Goal: Check status: Check status

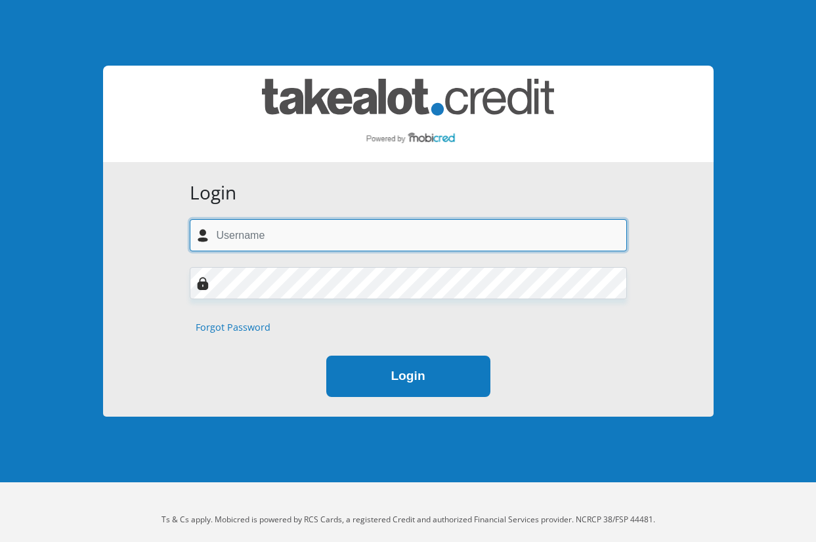
type input "Jayme.kathu@gmail.com"
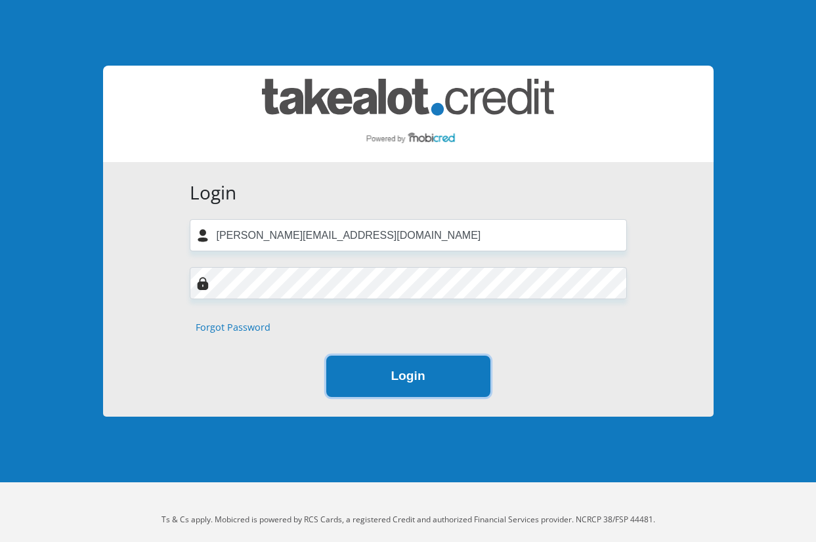
click at [367, 377] on button "Login" at bounding box center [408, 376] width 164 height 41
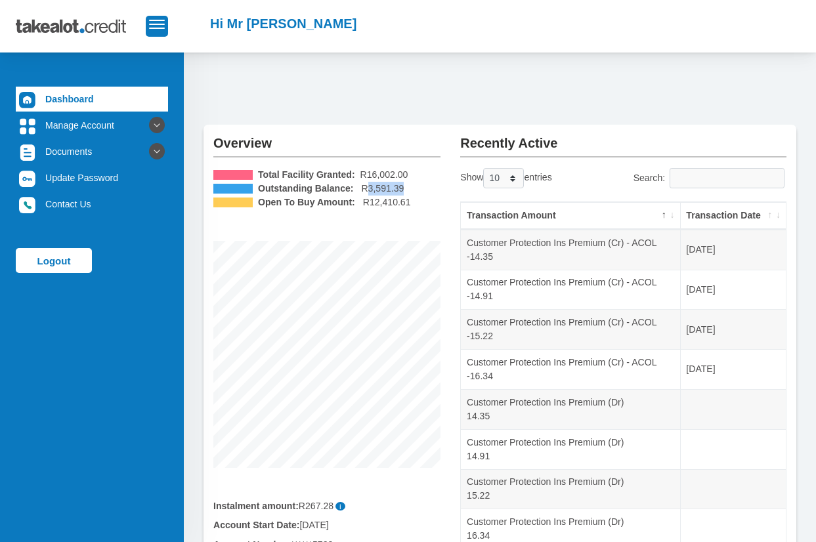
drag, startPoint x: 364, startPoint y: 187, endPoint x: 415, endPoint y: 188, distance: 50.5
click at [415, 188] on li "Outstanding Balance: R3,591.39" at bounding box center [326, 189] width 227 height 14
click at [436, 205] on li "Open To Buy Amount: R12,410.61" at bounding box center [326, 203] width 227 height 14
drag, startPoint x: 364, startPoint y: 190, endPoint x: 399, endPoint y: 189, distance: 35.5
click at [399, 189] on li "Outstanding Balance: R3,591.39" at bounding box center [326, 189] width 227 height 14
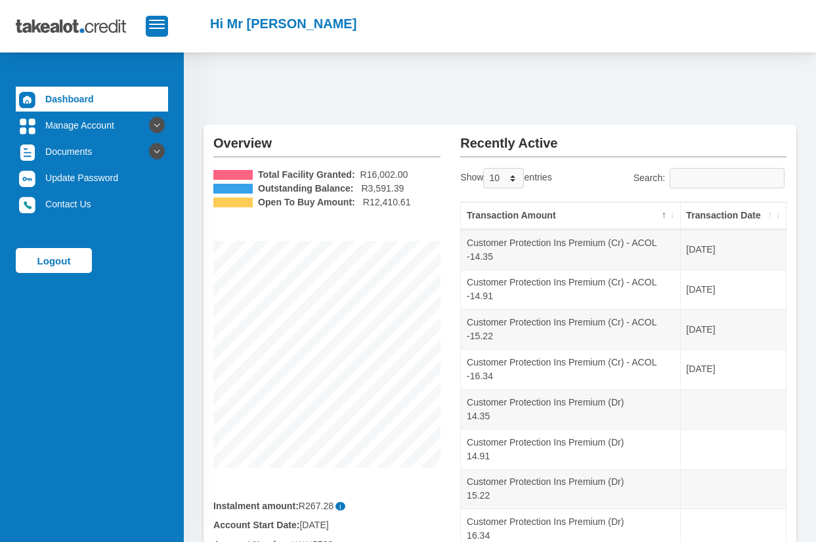
click at [408, 205] on li "Open To Buy Amount: R12,410.61" at bounding box center [326, 203] width 227 height 14
drag, startPoint x: 406, startPoint y: 200, endPoint x: 362, endPoint y: 205, distance: 44.9
click at [362, 205] on li "Open To Buy Amount: R12,410.61" at bounding box center [326, 203] width 227 height 14
drag, startPoint x: 371, startPoint y: 204, endPoint x: 366, endPoint y: 186, distance: 19.1
click at [371, 203] on span "R12,410.61" at bounding box center [387, 203] width 48 height 14
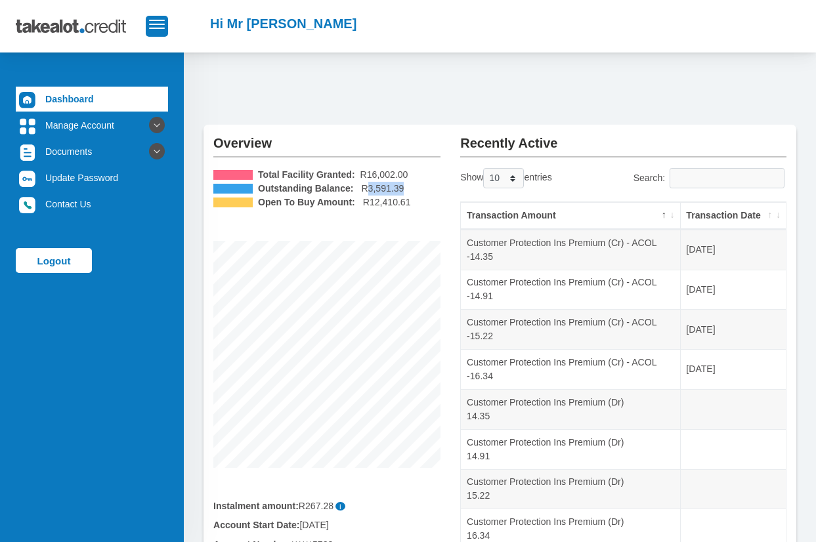
drag, startPoint x: 364, startPoint y: 192, endPoint x: 410, endPoint y: 190, distance: 46.7
click at [410, 191] on li "Outstanding Balance: R3,591.39" at bounding box center [326, 189] width 227 height 14
click at [366, 180] on span "R16,002.00" at bounding box center [384, 175] width 48 height 14
drag, startPoint x: 362, startPoint y: 173, endPoint x: 412, endPoint y: 179, distance: 50.3
click at [412, 179] on li "Total Facility Granted: R16,002.00" at bounding box center [326, 175] width 227 height 14
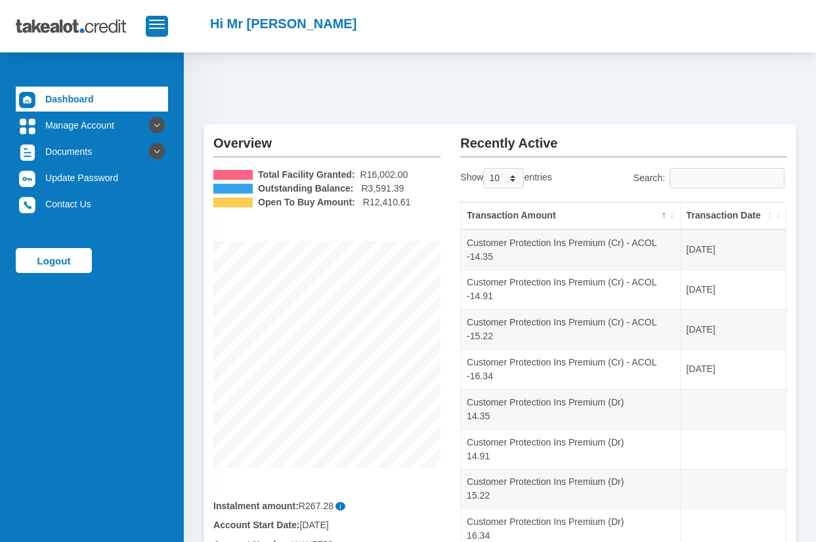
click at [413, 190] on li "Outstanding Balance: R3,591.39" at bounding box center [326, 189] width 227 height 14
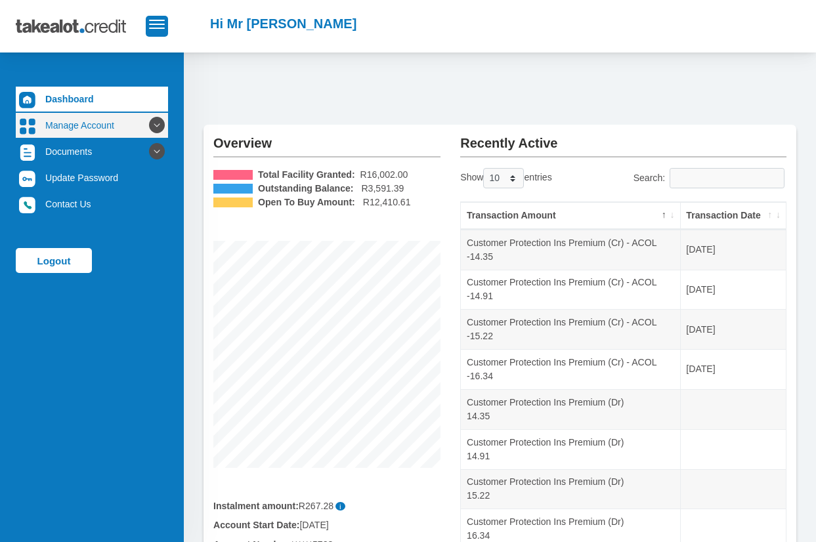
click at [146, 128] on icon at bounding box center [157, 125] width 22 height 22
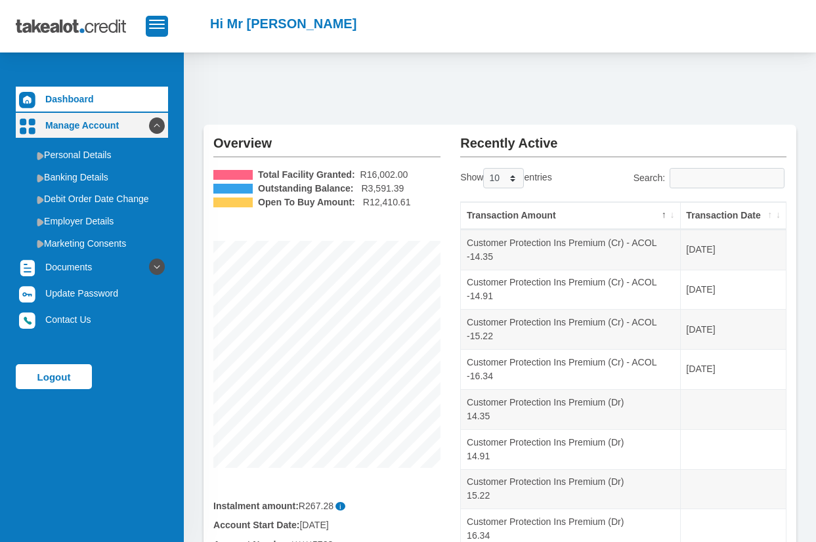
click at [146, 128] on icon at bounding box center [157, 125] width 22 height 22
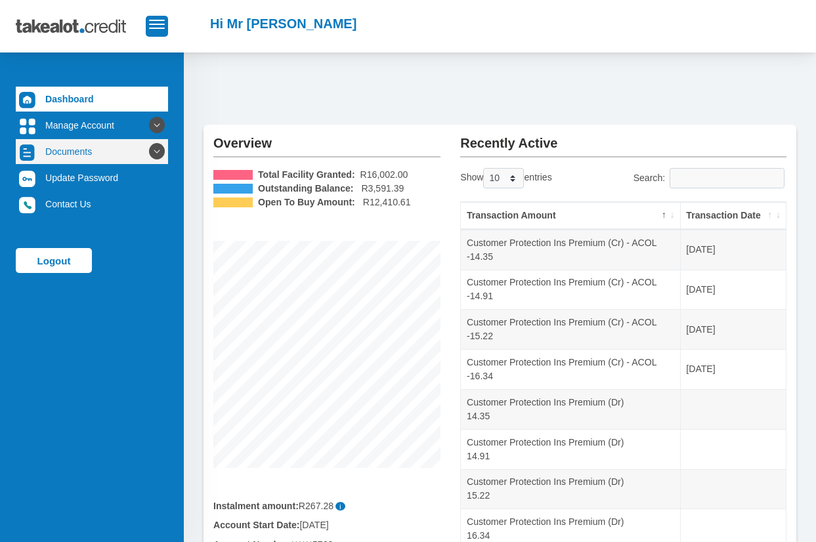
click at [149, 152] on icon at bounding box center [157, 151] width 22 height 22
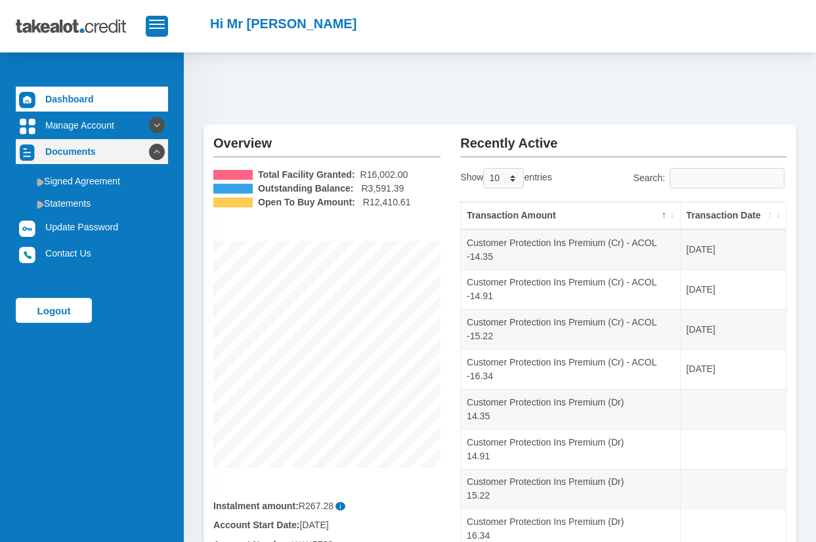
click at [149, 152] on icon at bounding box center [157, 151] width 22 height 22
